Goal: Ask a question

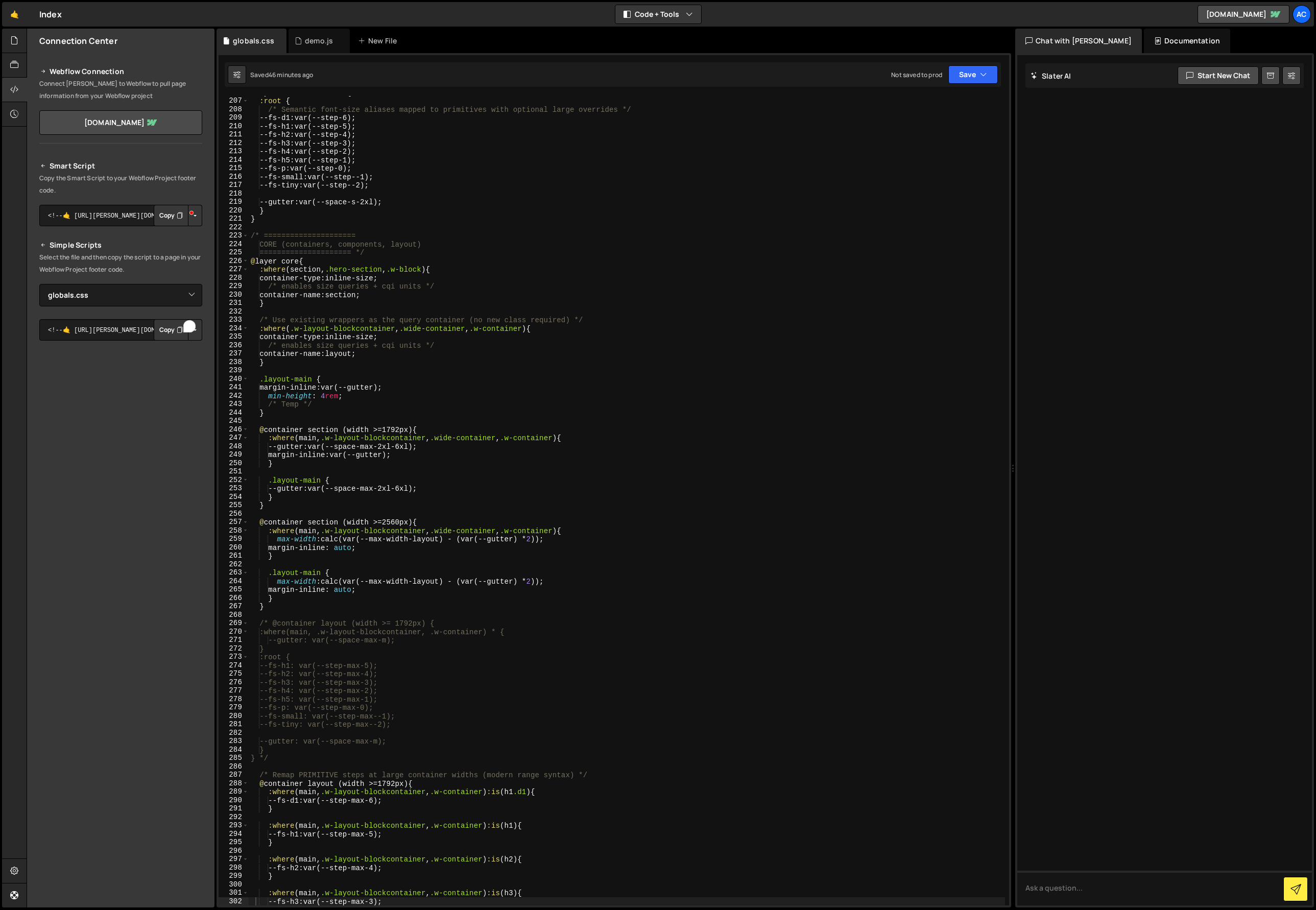
select select "48151"
click at [239, 71] on icon at bounding box center [237, 75] width 7 height 10
select select "editor"
select select "ace/theme/monokai"
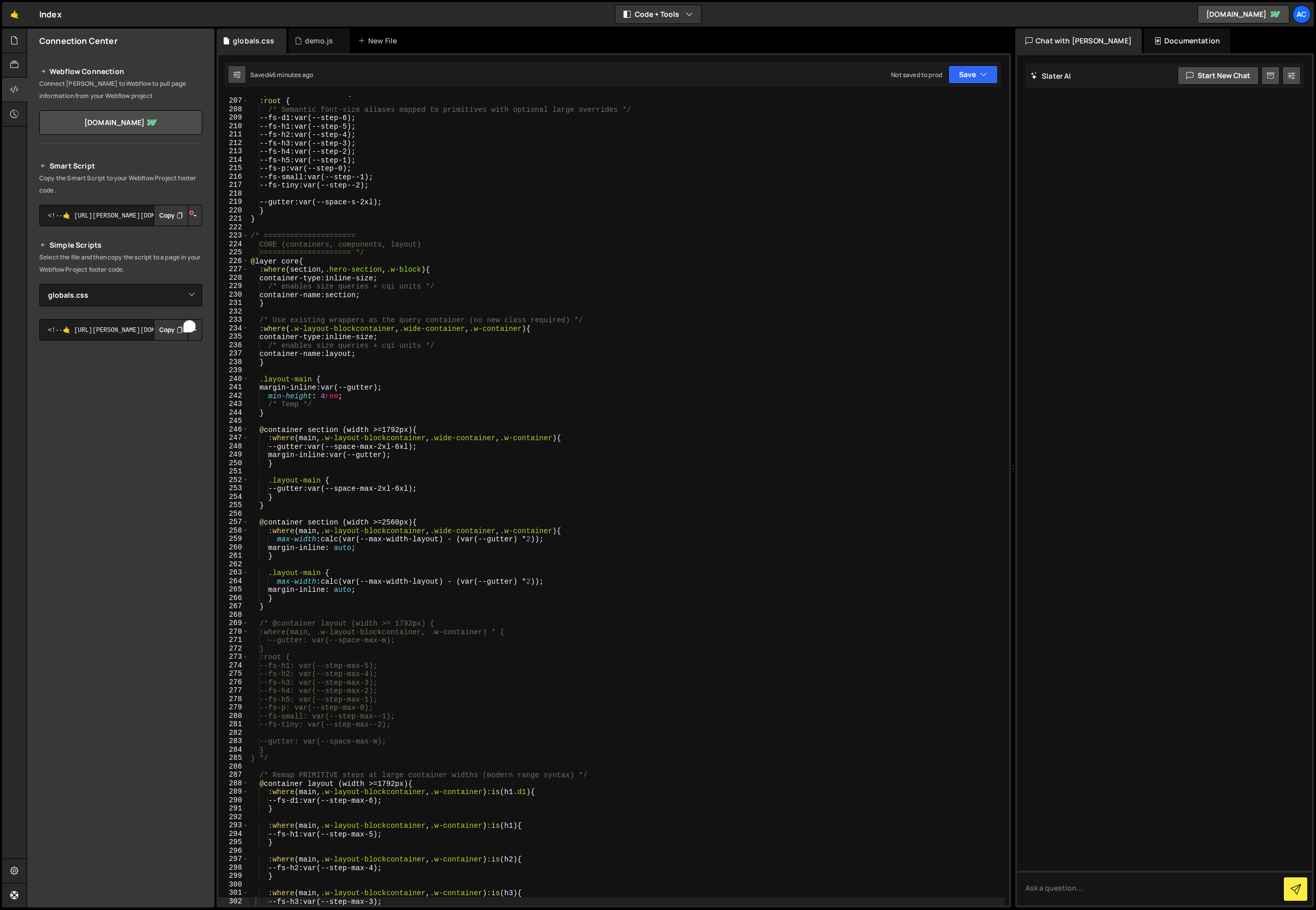
type input "14"
checkbox input "true"
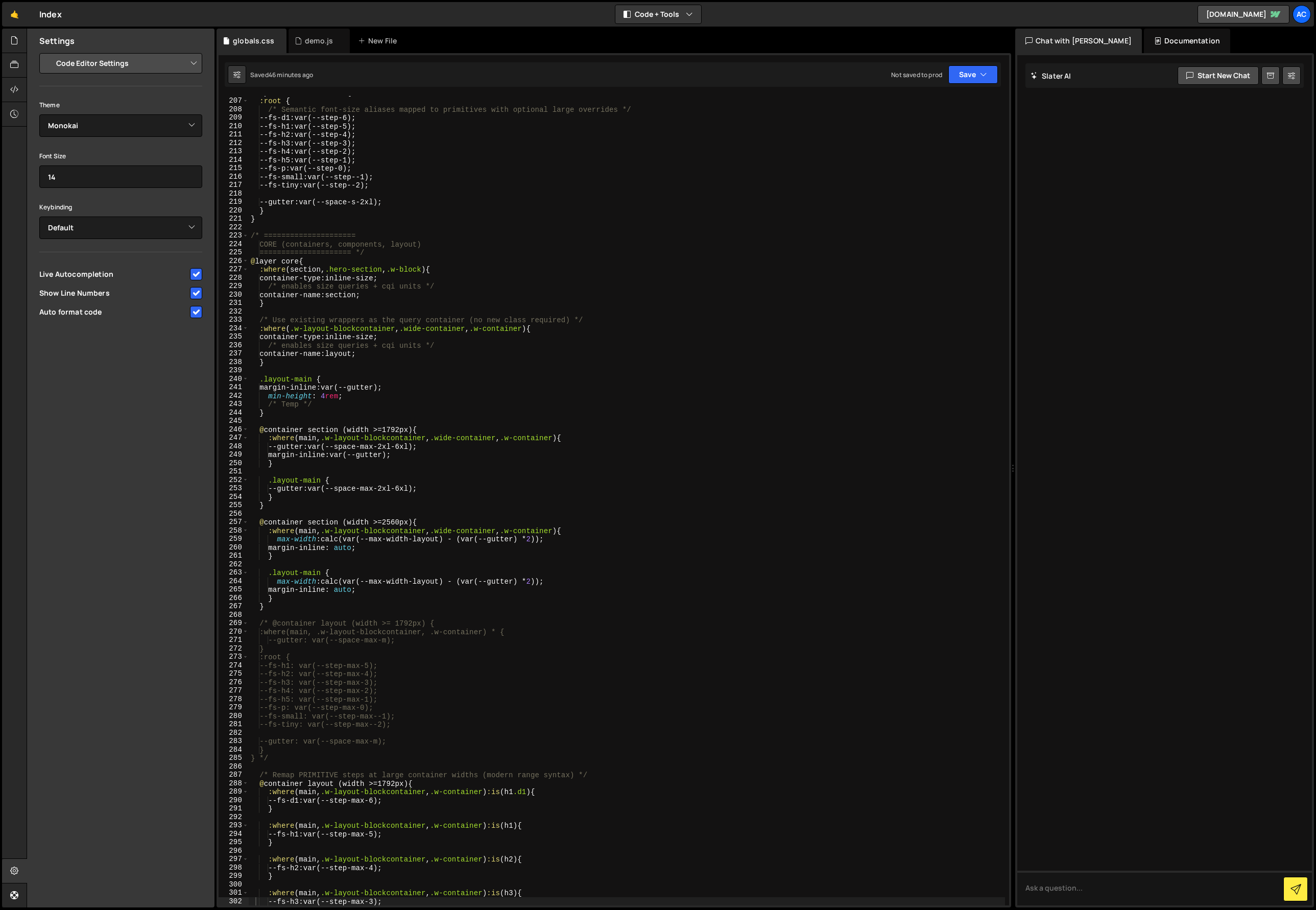
click at [196, 294] on input "checkbox" at bounding box center [196, 293] width 12 height 12
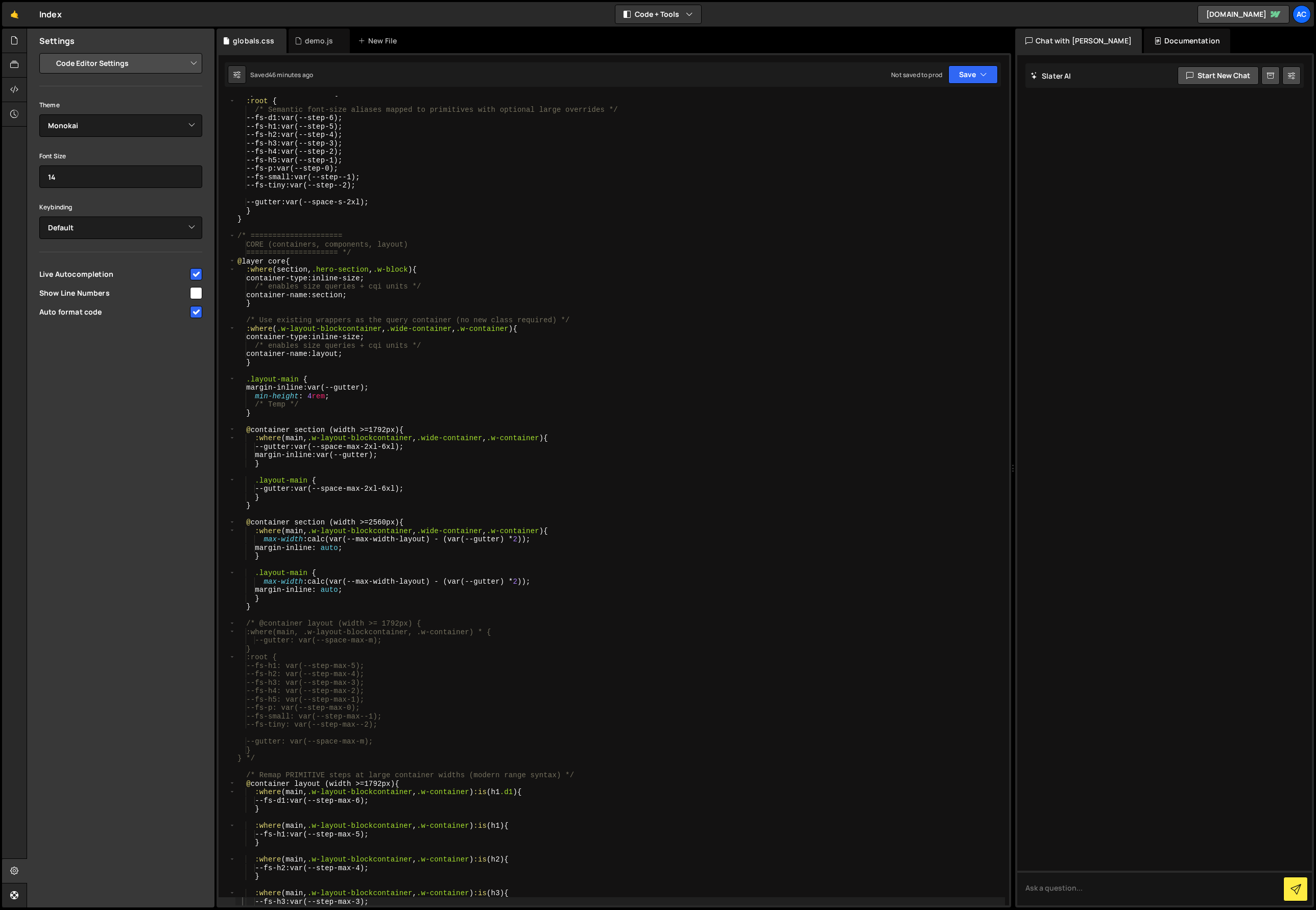
click at [194, 294] on input "checkbox" at bounding box center [196, 293] width 12 height 12
checkbox input "true"
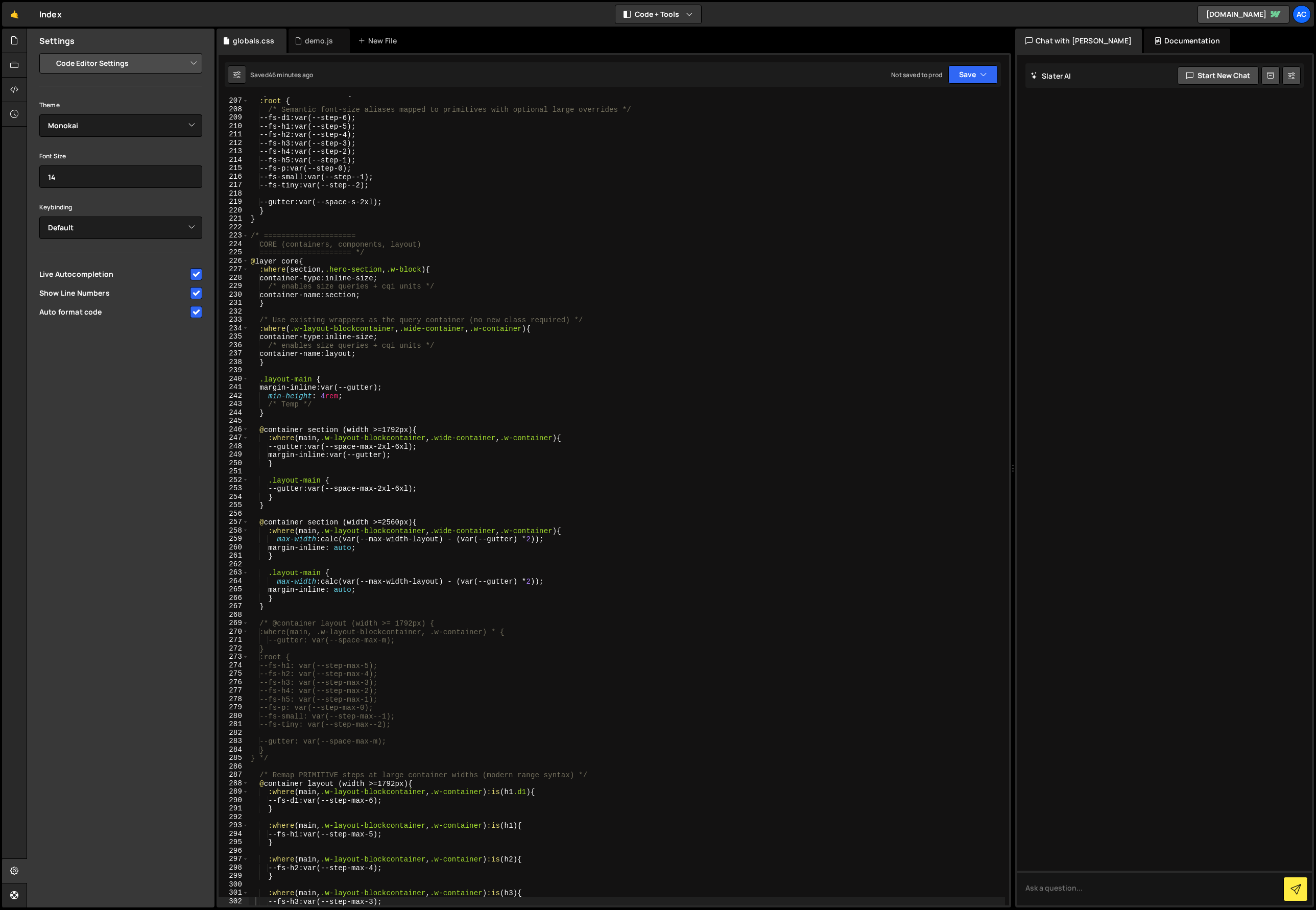
click at [194, 314] on input "checkbox" at bounding box center [196, 312] width 12 height 12
checkbox input "false"
click at [197, 274] on input "checkbox" at bounding box center [196, 274] width 12 height 12
checkbox input "true"
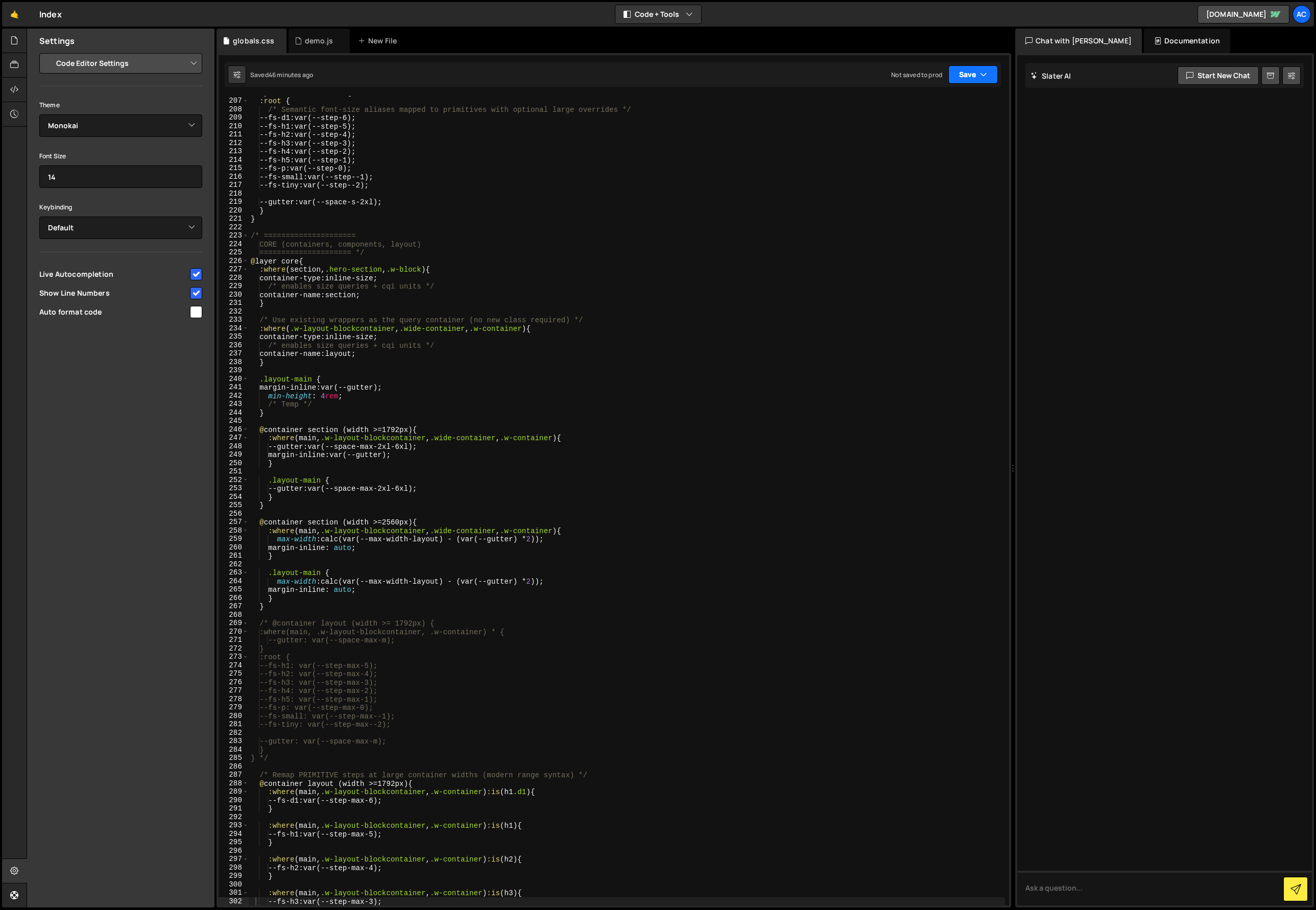
click at [977, 71] on button "Save" at bounding box center [973, 75] width 49 height 18
click at [934, 101] on div "Save to Staging S" at bounding box center [938, 100] width 106 height 10
click at [16, 67] on icon at bounding box center [14, 65] width 8 height 11
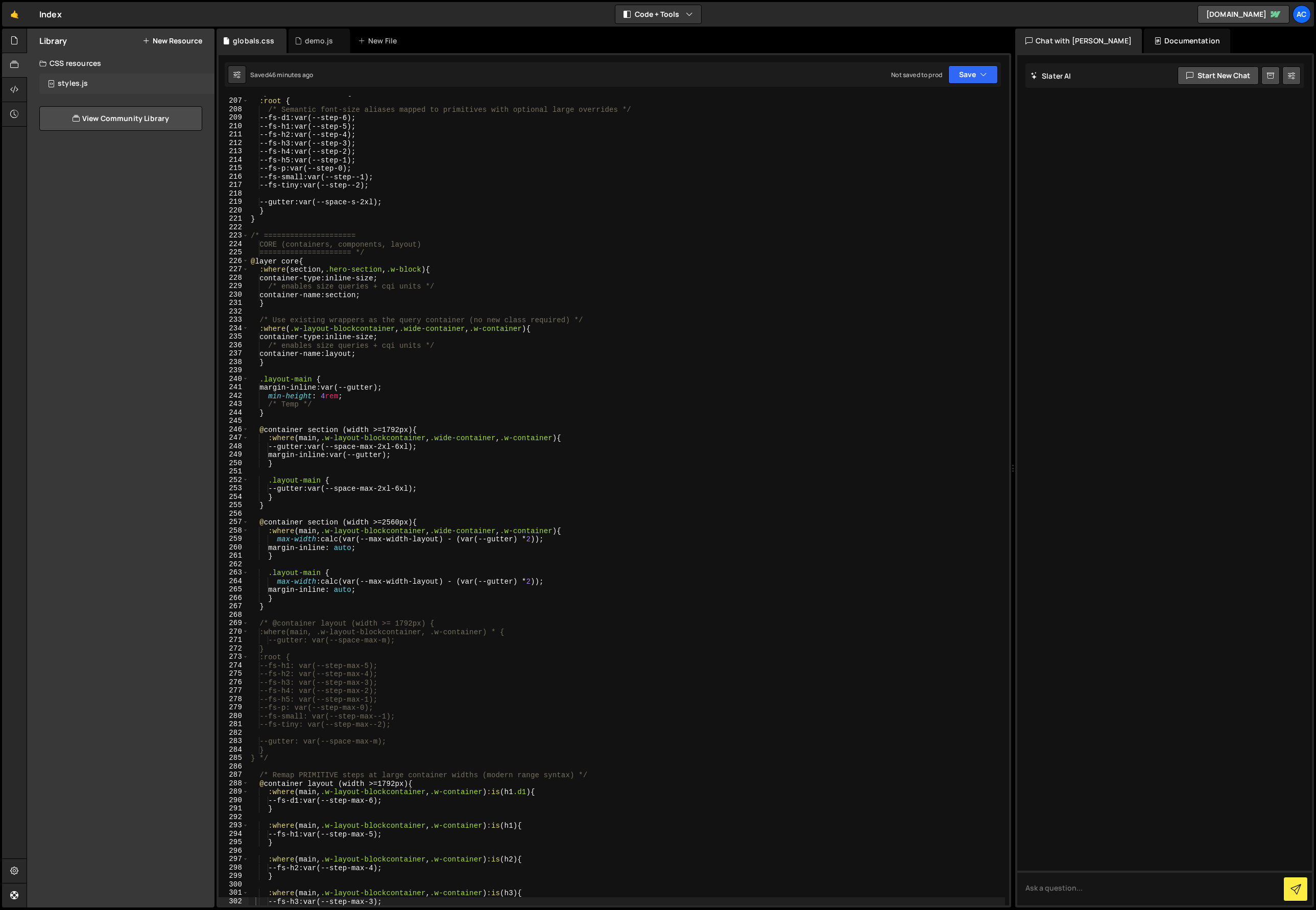
click at [84, 87] on div "styles.js" at bounding box center [72, 84] width 30 height 9
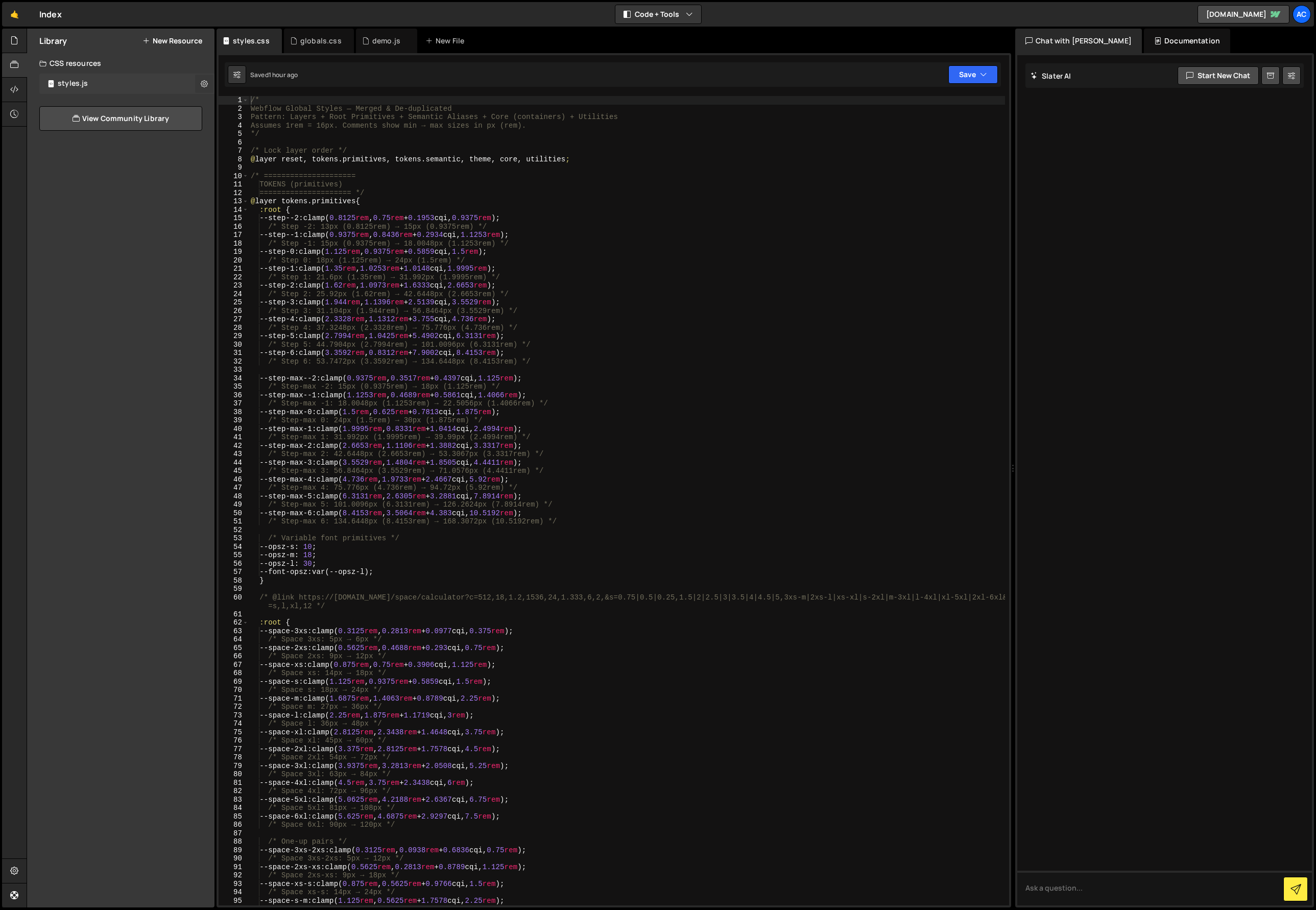
click at [205, 83] on icon at bounding box center [204, 84] width 7 height 10
click at [276, 125] on button "Delete Library" at bounding box center [266, 125] width 100 height 20
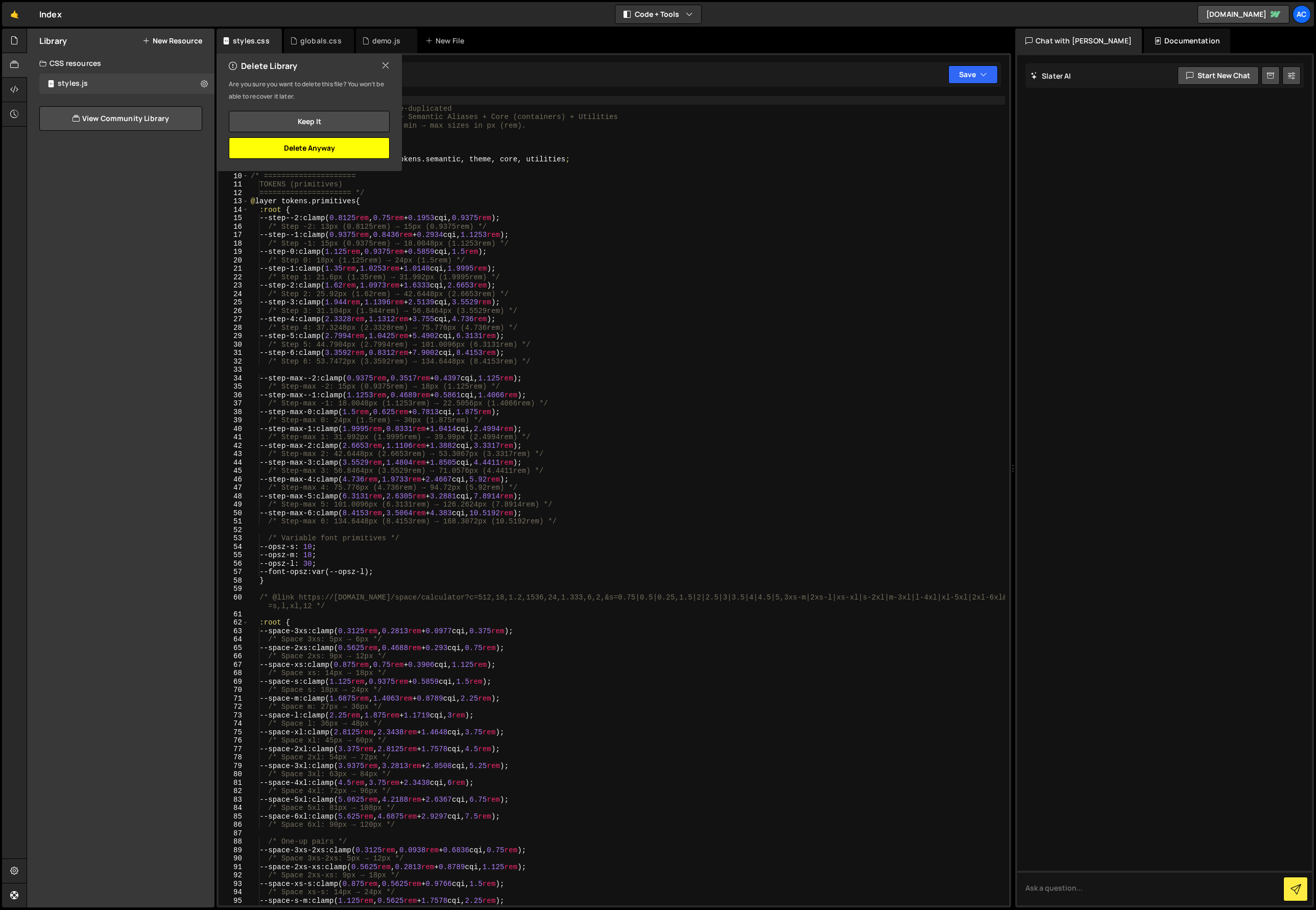
click at [334, 147] on button "Delete Anyway" at bounding box center [309, 148] width 161 height 21
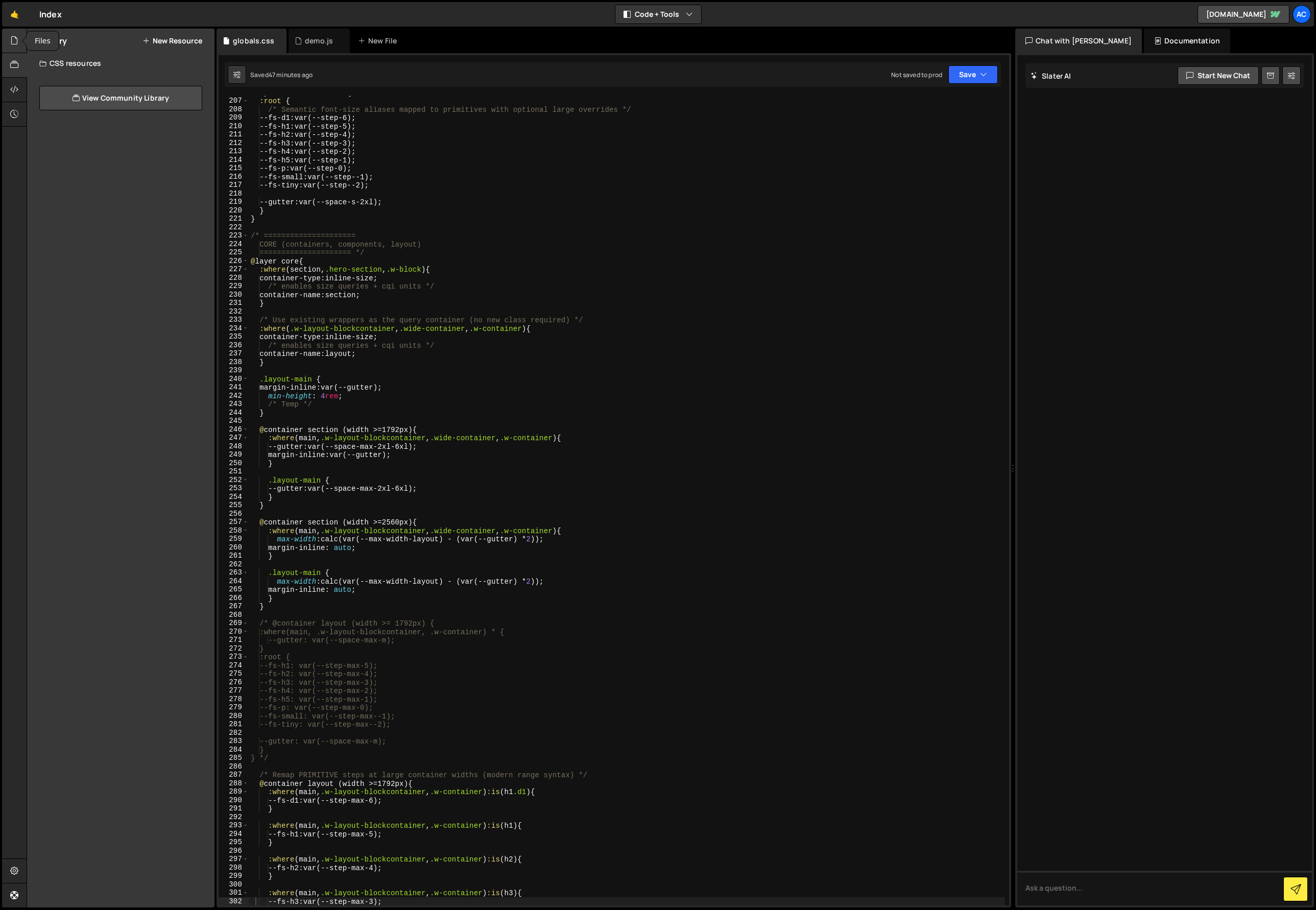
click at [13, 39] on icon at bounding box center [14, 40] width 8 height 11
click at [972, 70] on button "Save" at bounding box center [973, 75] width 49 height 18
click at [951, 108] on div "Saved 47 minutes ago" at bounding box center [938, 111] width 106 height 12
click at [985, 73] on icon "button" at bounding box center [984, 75] width 7 height 10
click at [962, 108] on div "Saved 47 minutes ago" at bounding box center [938, 111] width 106 height 12
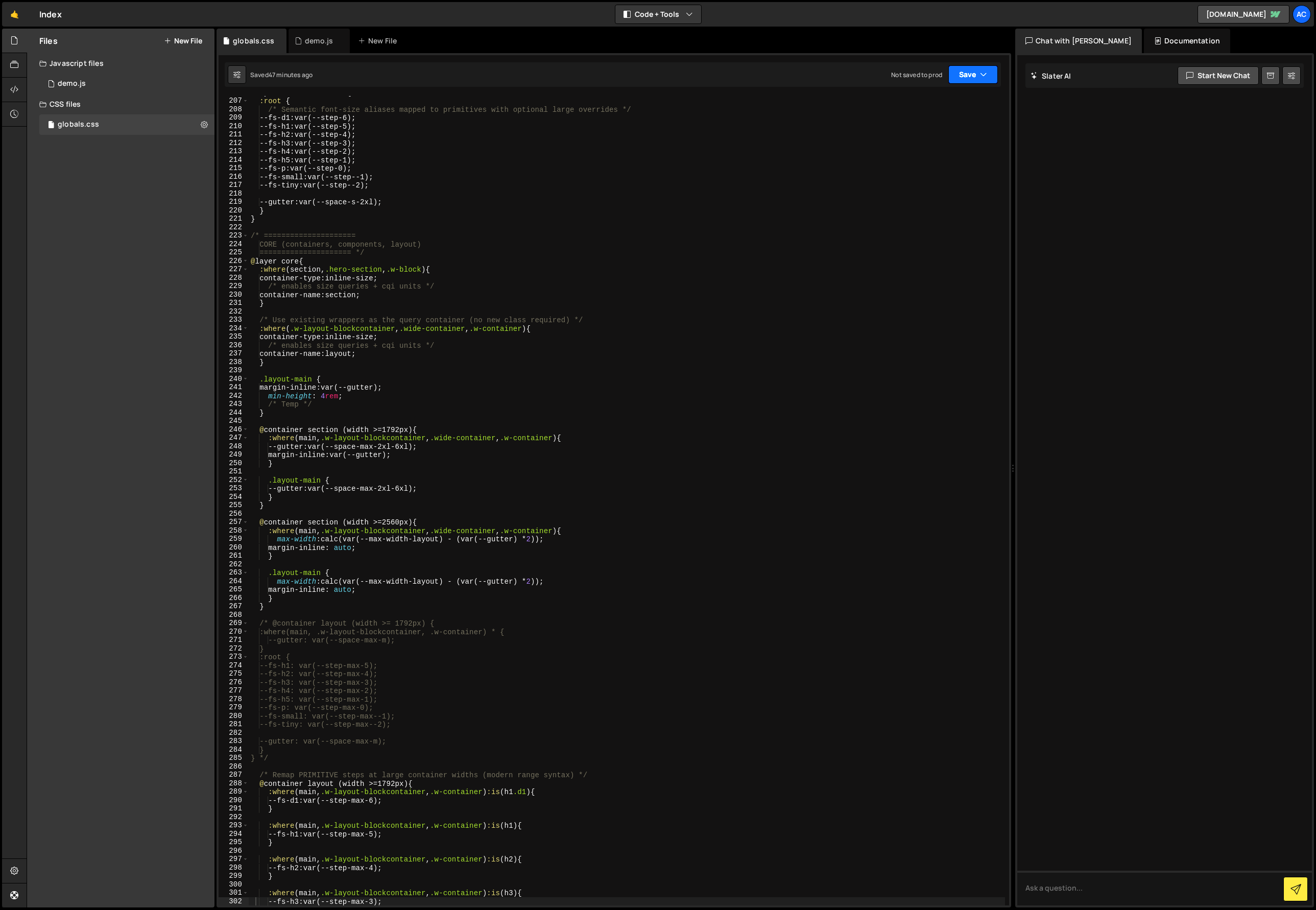
click at [970, 76] on button "Save" at bounding box center [973, 75] width 49 height 18
type textarea "--fs-h2: var(--step-4);"
click at [773, 139] on div "@ layer tokens.semantic { :root { /* Semantic font-size aliases mapped to primi…" at bounding box center [627, 502] width 756 height 826
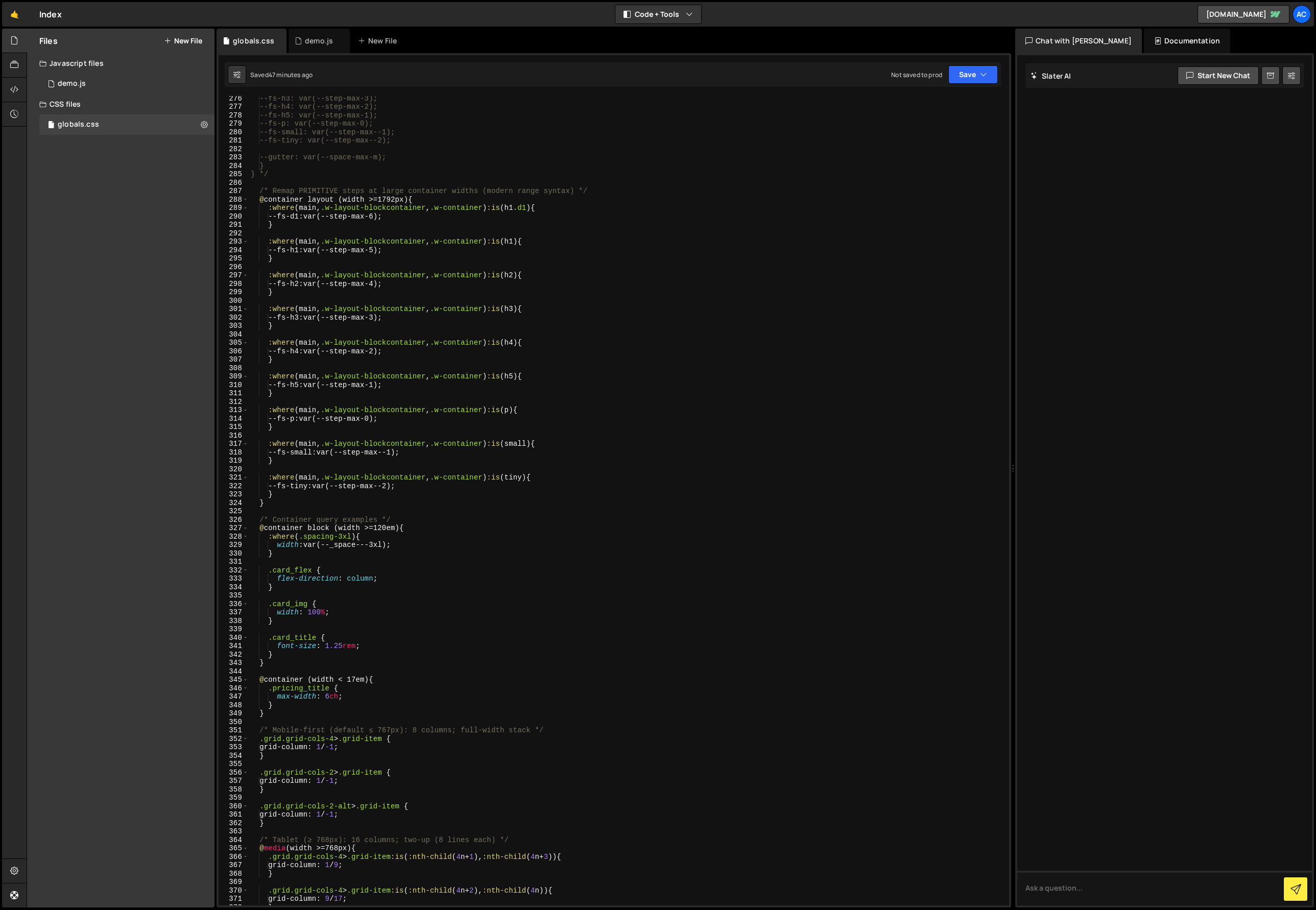
scroll to position [2390, 0]
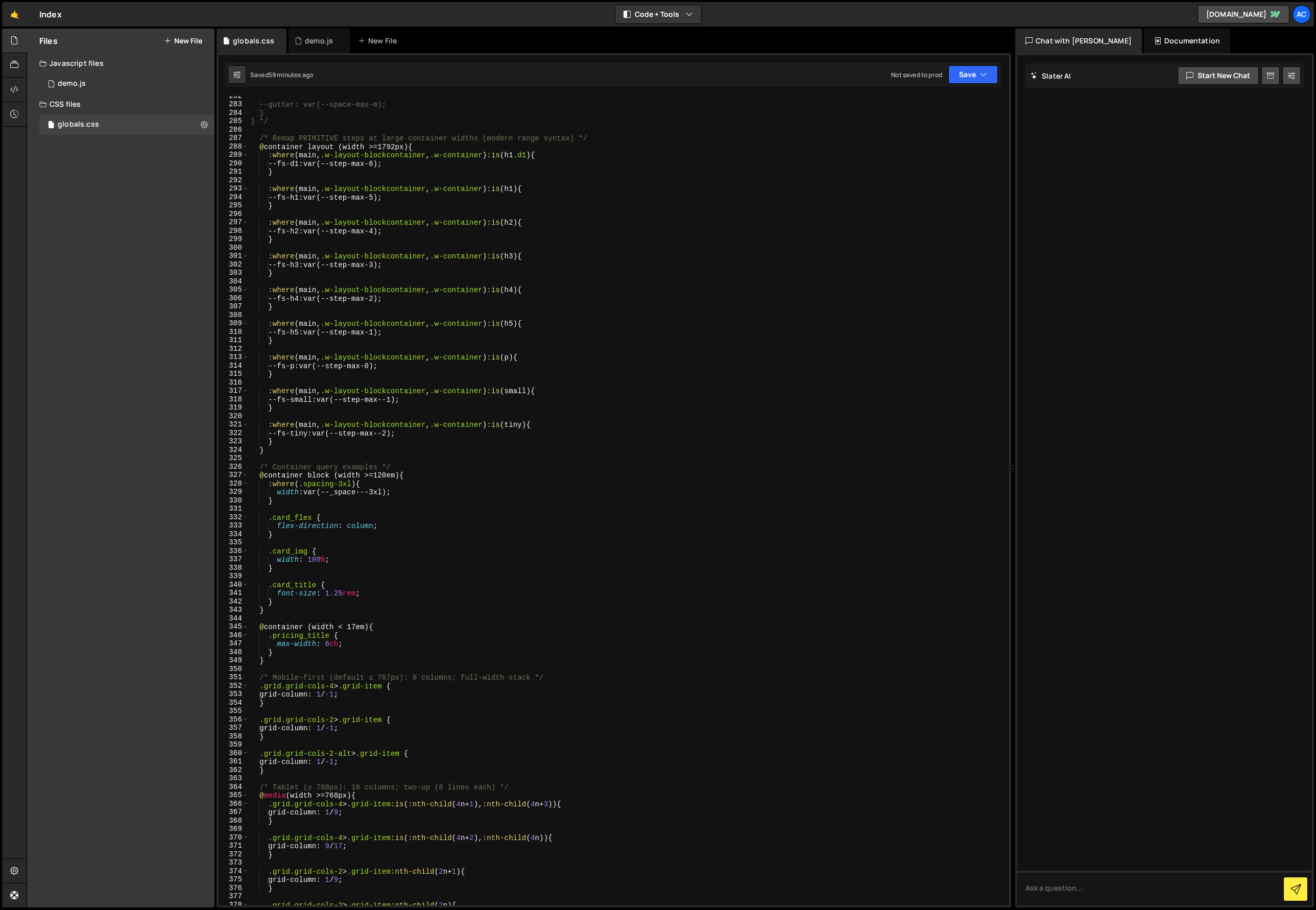
click at [1153, 40] on div "Documentation" at bounding box center [1186, 41] width 86 height 24
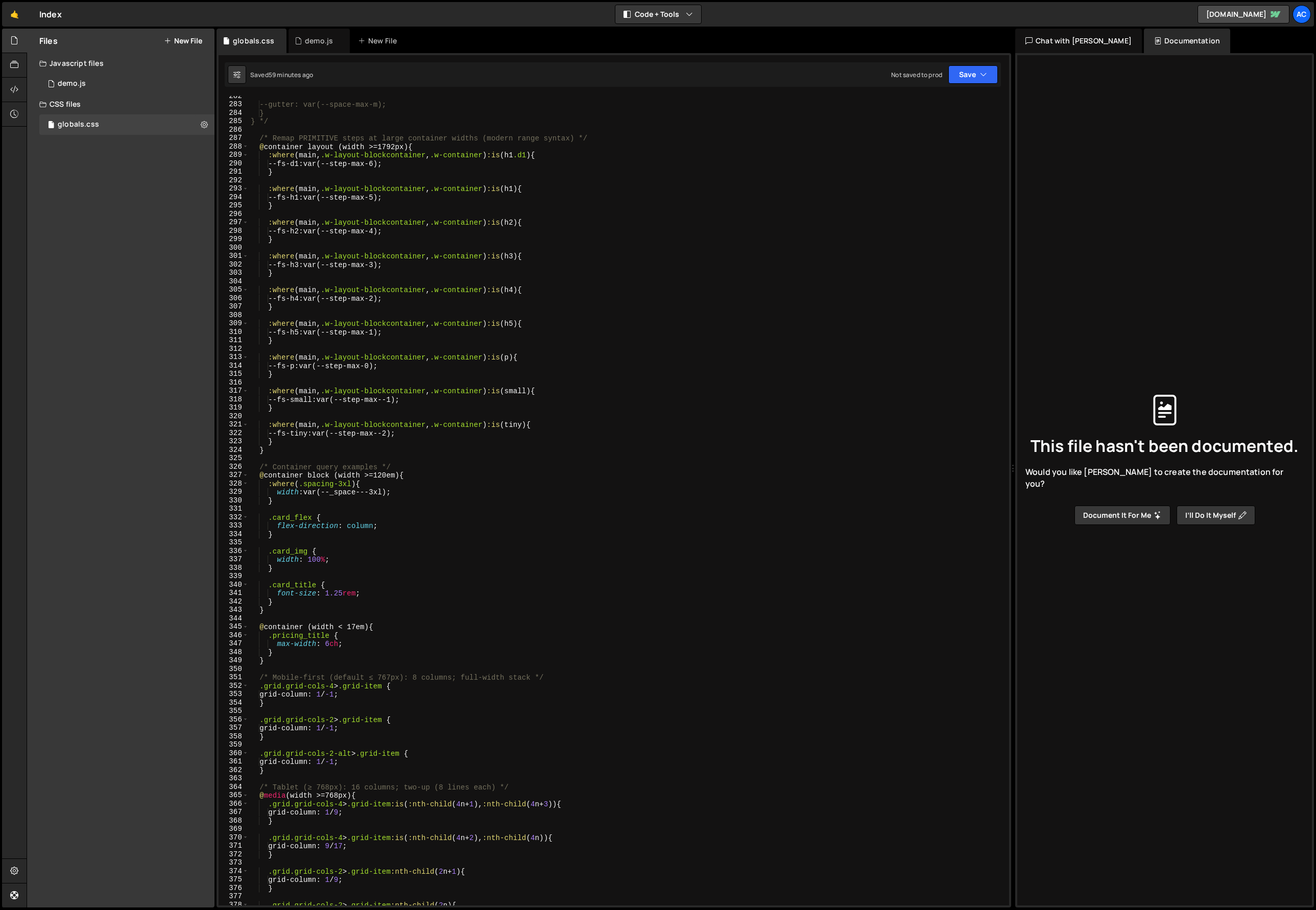
click at [1090, 40] on div "Chat with [PERSON_NAME]" at bounding box center [1078, 41] width 126 height 24
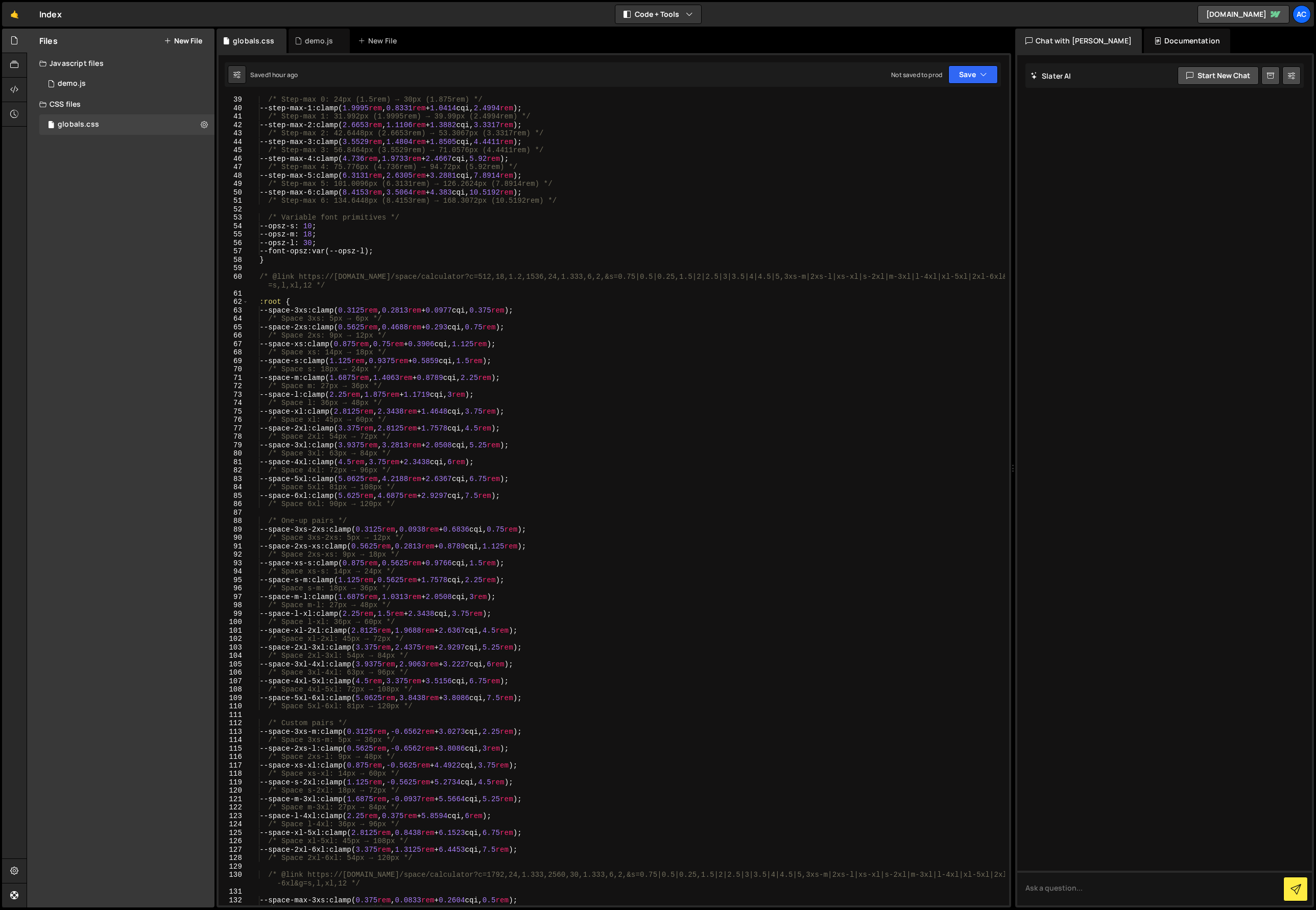
scroll to position [0, 0]
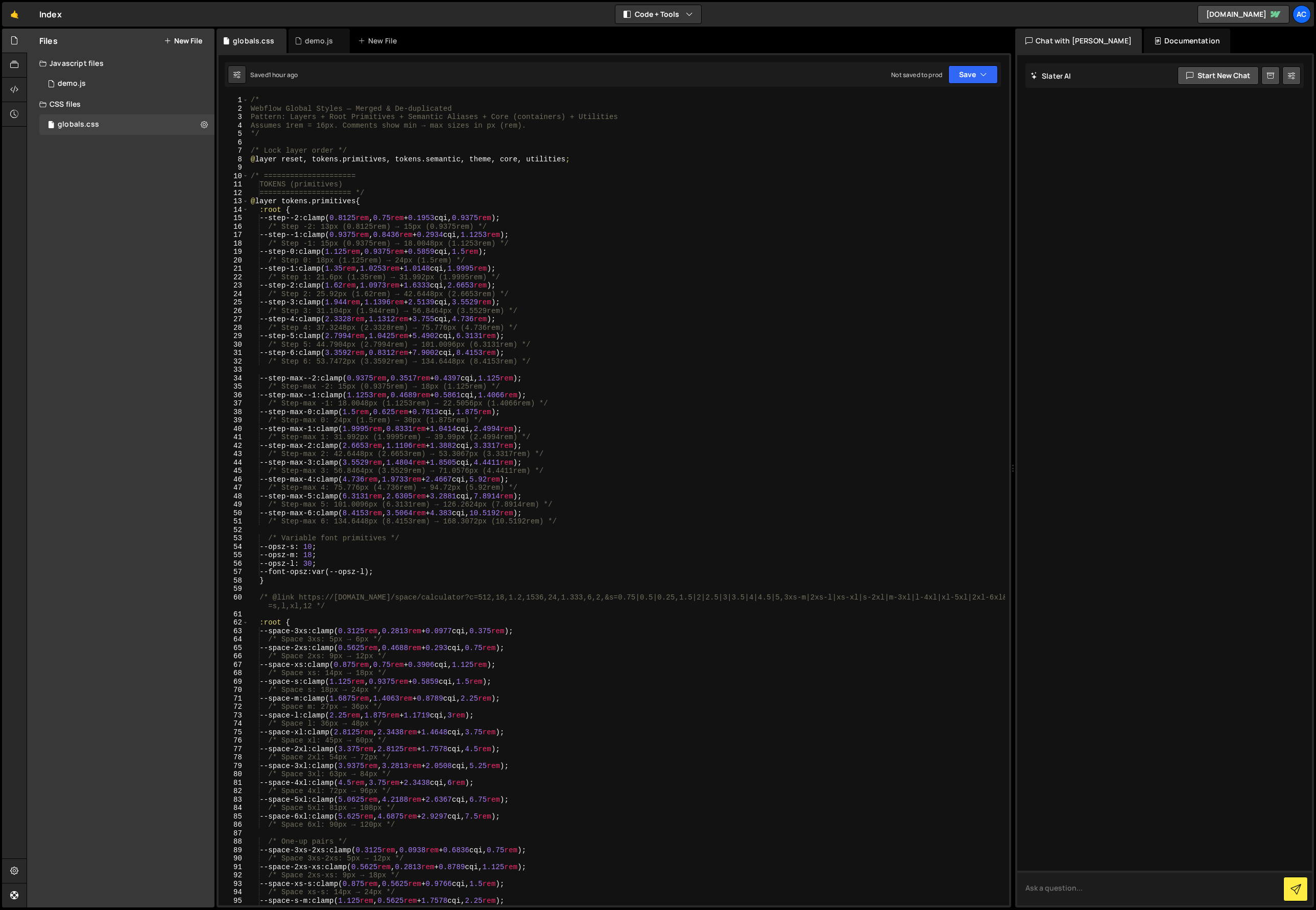
click at [1125, 890] on textarea at bounding box center [1164, 888] width 294 height 35
drag, startPoint x: 1213, startPoint y: 889, endPoint x: 1208, endPoint y: 890, distance: 5.1
click at [1213, 889] on textarea "How do I implement CSS preprocessor like SASS" at bounding box center [1164, 888] width 294 height 35
drag, startPoint x: 1169, startPoint y: 891, endPoint x: 1234, endPoint y: 886, distance: 65.2
click at [1234, 886] on textarea "How do I implement CSS preprocessor like SASS" at bounding box center [1164, 888] width 294 height 35
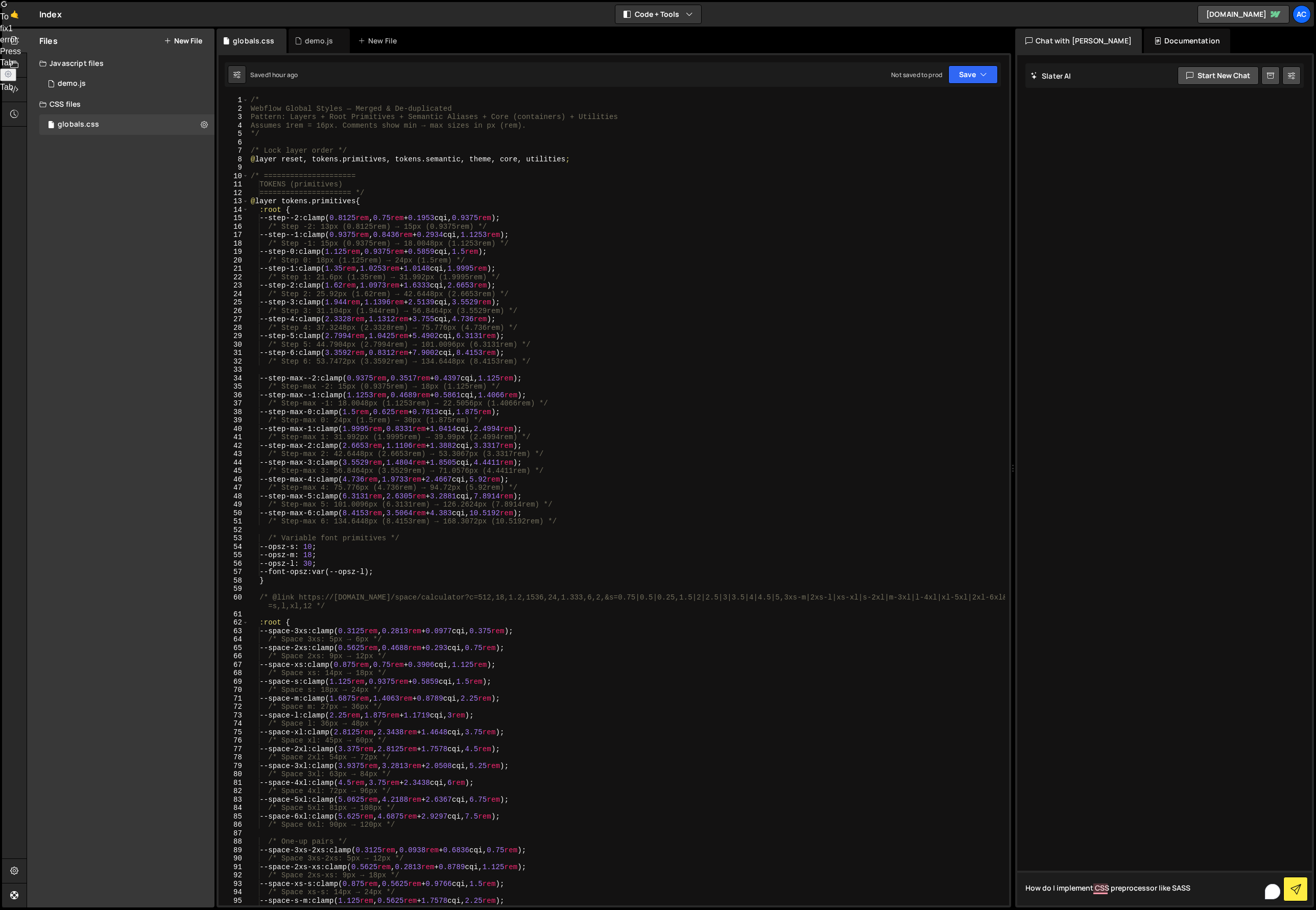
paste textarea "Sass (SCSS)"
type textarea "How do I implement a CSS preprocessor like Sass (SCSS)"
click at [1301, 896] on button at bounding box center [1295, 889] width 24 height 24
